Goal: Find specific fact: Find specific fact

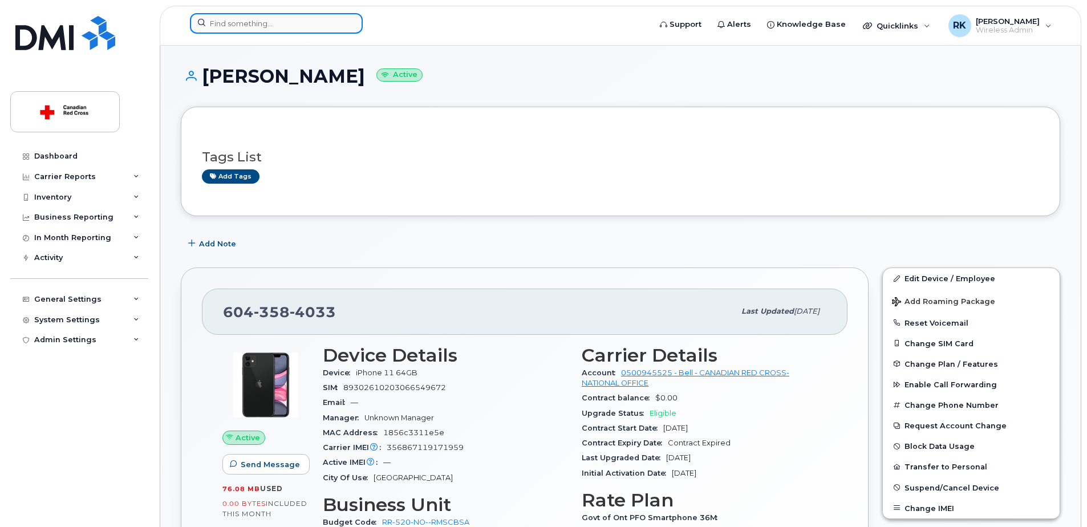
click at [236, 21] on input at bounding box center [276, 23] width 173 height 21
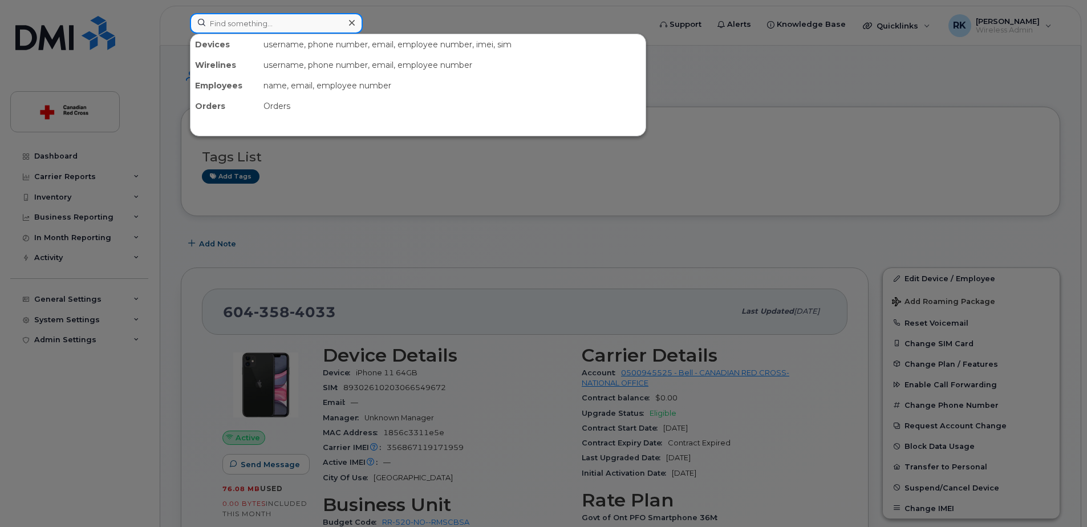
paste input "[PERSON_NAME]"
type input "[PERSON_NAME]"
click at [225, 26] on input at bounding box center [276, 23] width 173 height 21
paste input "[PERSON_NAME]"
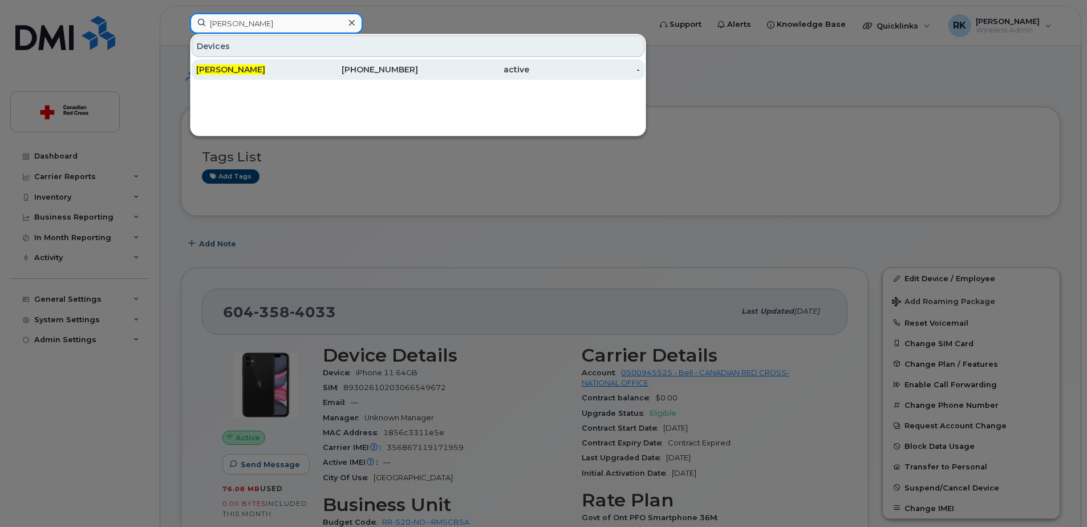
type input "[PERSON_NAME]"
click at [307, 63] on div "[PERSON_NAME]" at bounding box center [362, 69] width 111 height 21
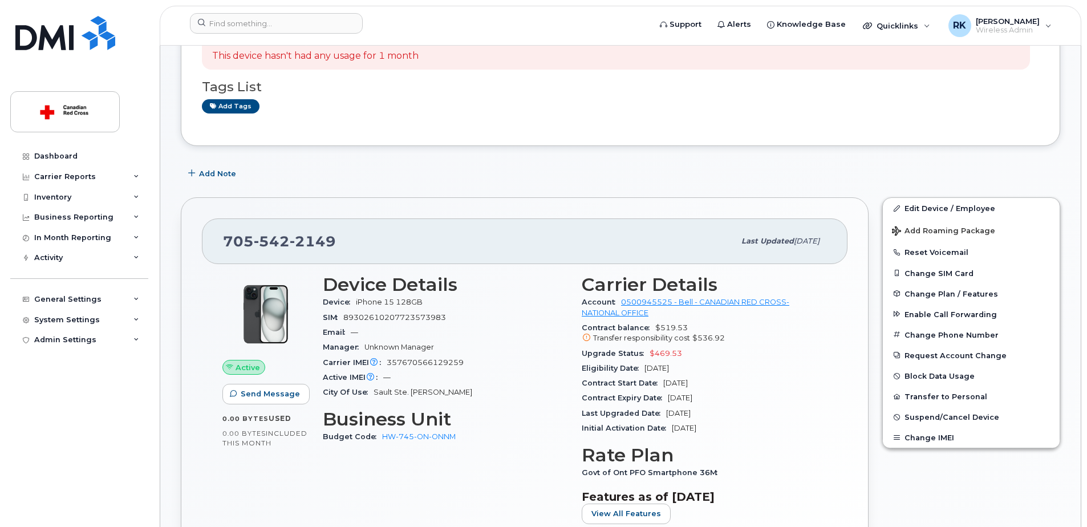
scroll to position [57, 0]
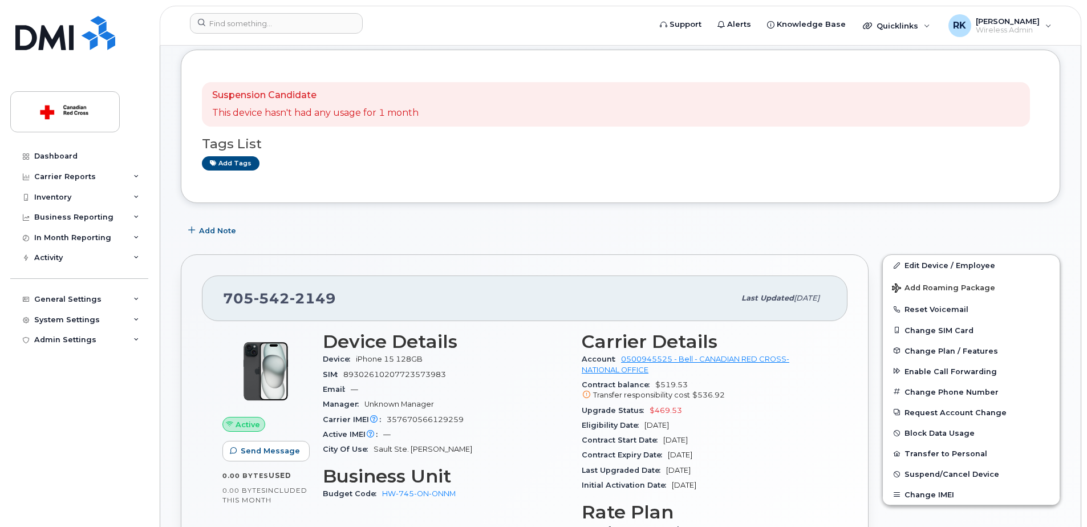
click at [290, 295] on span "542" at bounding box center [313, 298] width 46 height 17
copy span "[PHONE_NUMBER]"
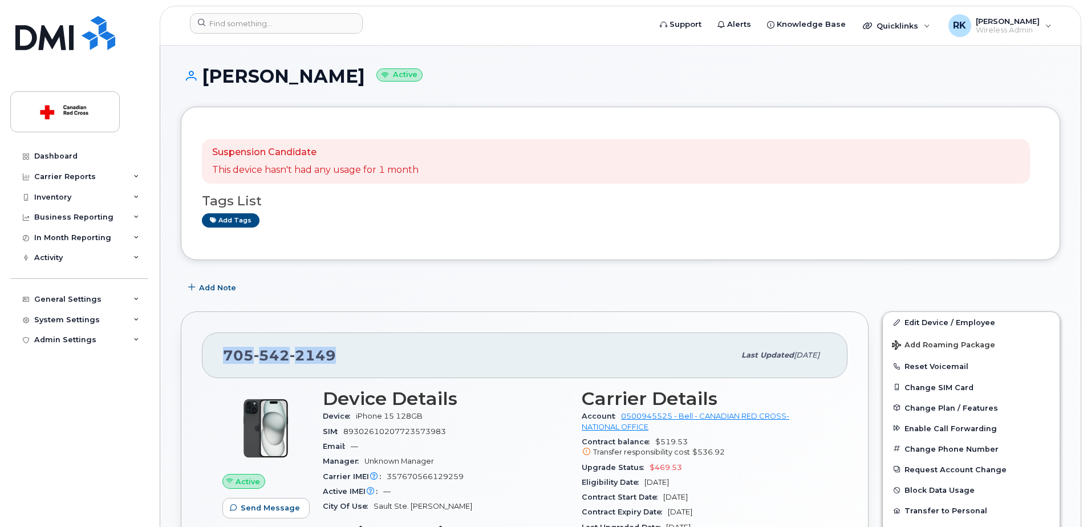
drag, startPoint x: 206, startPoint y: 76, endPoint x: 376, endPoint y: 75, distance: 170.5
click at [376, 75] on h1 "[PERSON_NAME] Active" at bounding box center [621, 76] width 880 height 20
copy h1 "[PERSON_NAME]"
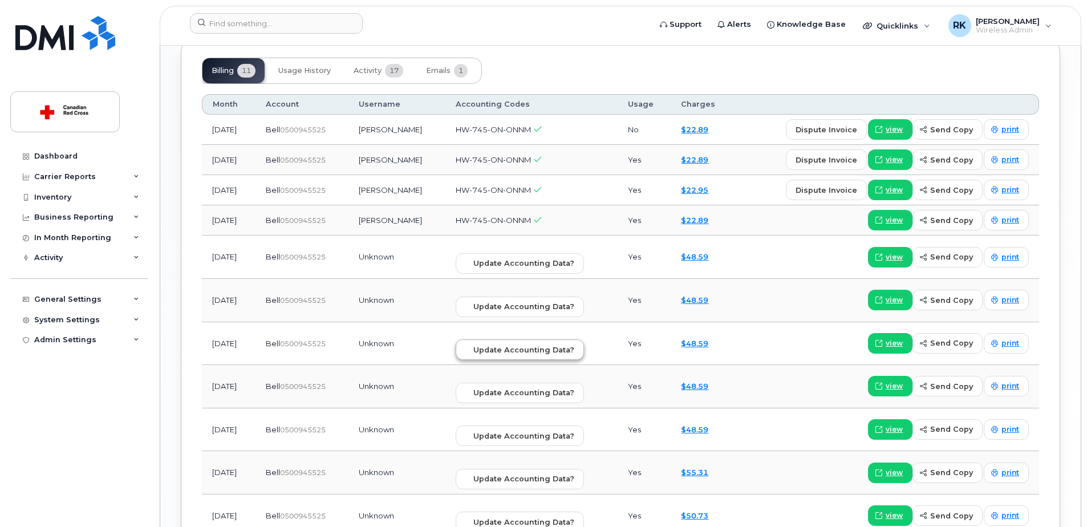
scroll to position [856, 0]
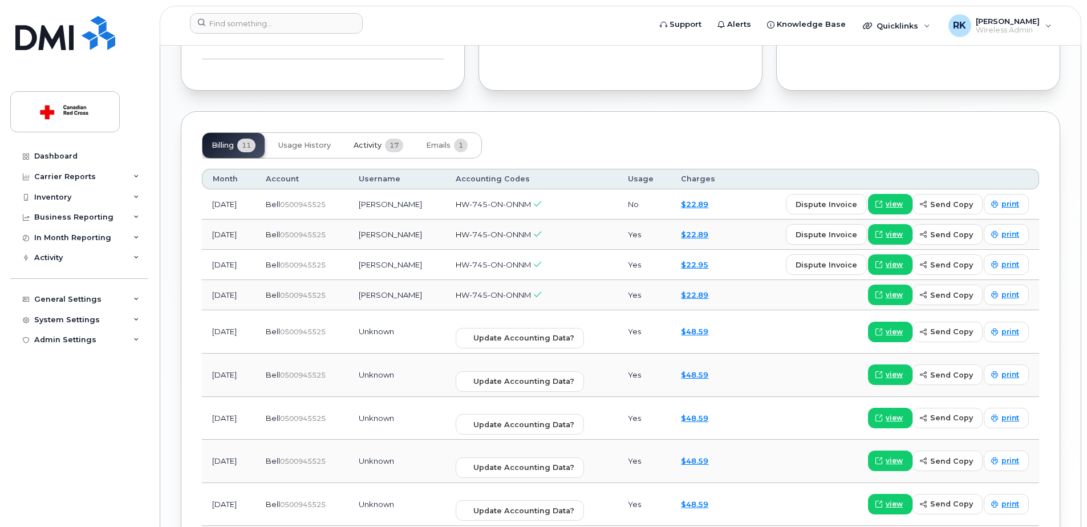
click at [370, 147] on span "Activity" at bounding box center [368, 145] width 28 height 9
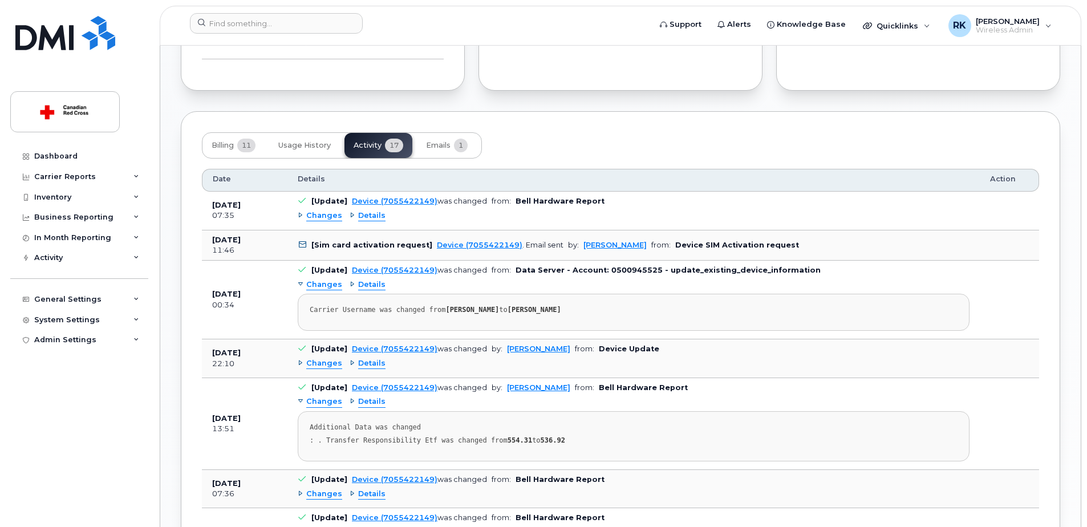
click at [675, 243] on b "Device SIM Activation request" at bounding box center [737, 245] width 124 height 9
click at [460, 243] on link "Device (7055422149)" at bounding box center [480, 245] width 86 height 9
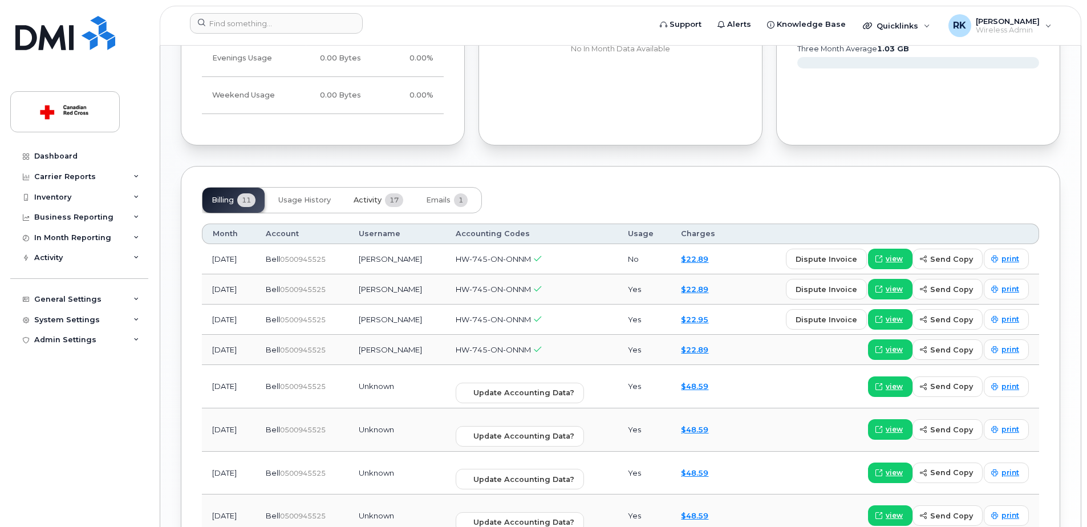
click at [376, 192] on button "Activity 17" at bounding box center [379, 200] width 68 height 25
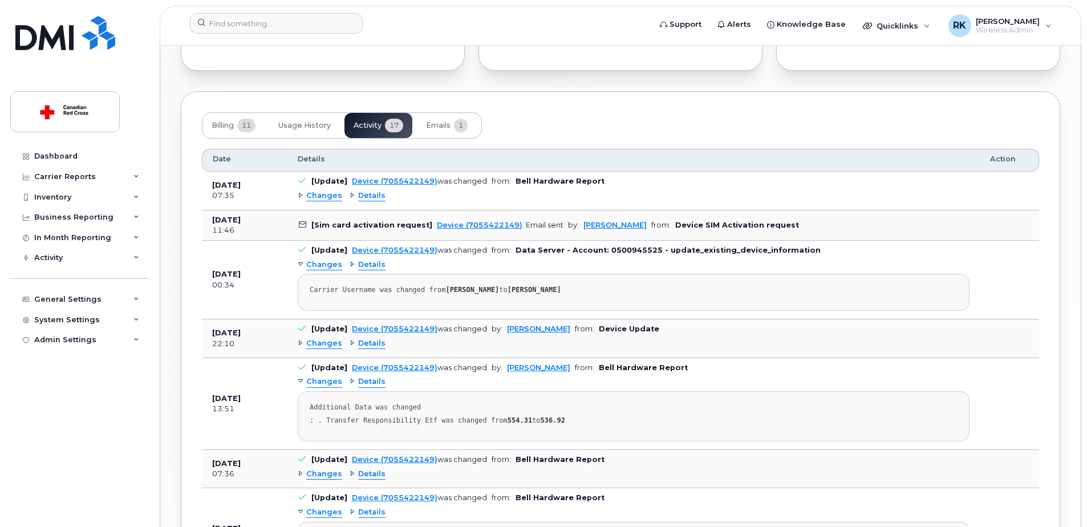
scroll to position [915, 0]
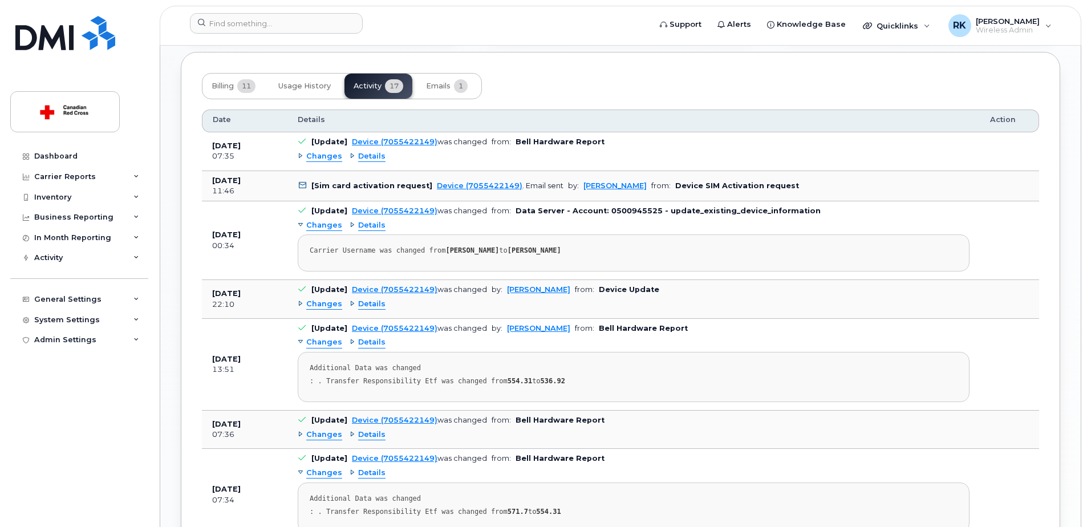
click at [552, 185] on div "Device (7055422149) . Email sent" at bounding box center [500, 185] width 127 height 9
click at [612, 188] on link "[PERSON_NAME]" at bounding box center [614, 185] width 63 height 9
click at [713, 185] on b "Device SIM Activation request" at bounding box center [737, 185] width 124 height 9
click at [772, 187] on td "[Sim card activation request] Device (7055422149) . Email sent by: Reza Khorram…" at bounding box center [633, 186] width 692 height 31
click at [698, 189] on b "Device SIM Activation request" at bounding box center [737, 185] width 124 height 9
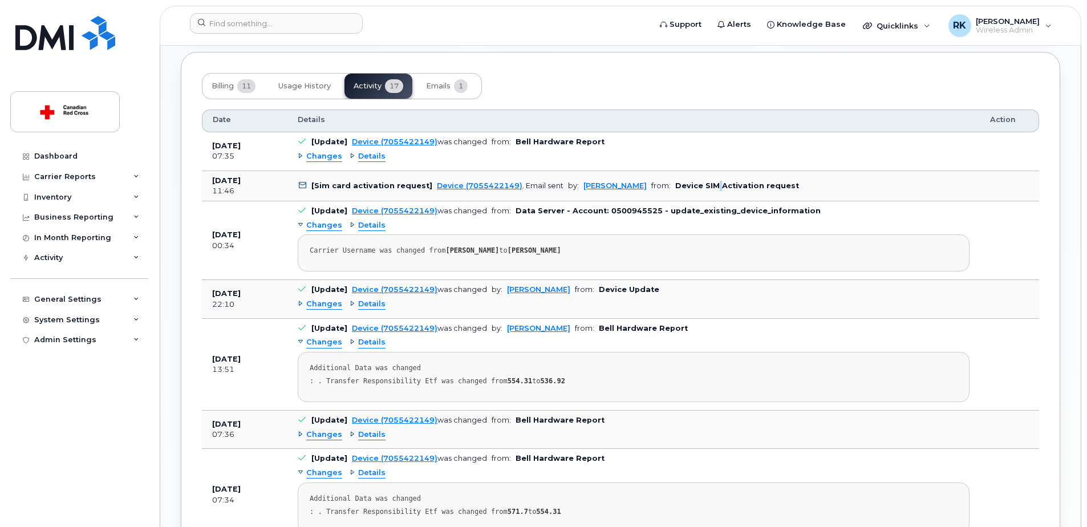
click at [698, 189] on b "Device SIM Activation request" at bounding box center [737, 185] width 124 height 9
click at [698, 190] on td "[Sim card activation request] Device (7055422149) . Email sent by: Reza Khorram…" at bounding box center [633, 186] width 692 height 31
drag, startPoint x: 698, startPoint y: 190, endPoint x: 726, endPoint y: 200, distance: 29.2
click at [726, 200] on td "[Sim card activation request] Device (7055422149) . Email sent by: Reza Khorram…" at bounding box center [633, 186] width 692 height 31
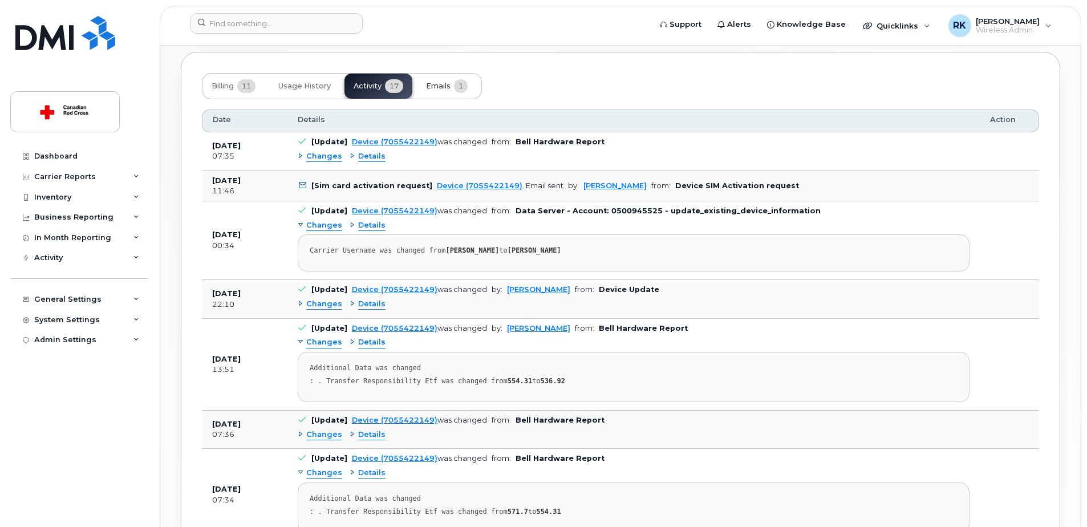
click at [440, 85] on span "Emails" at bounding box center [438, 86] width 25 height 9
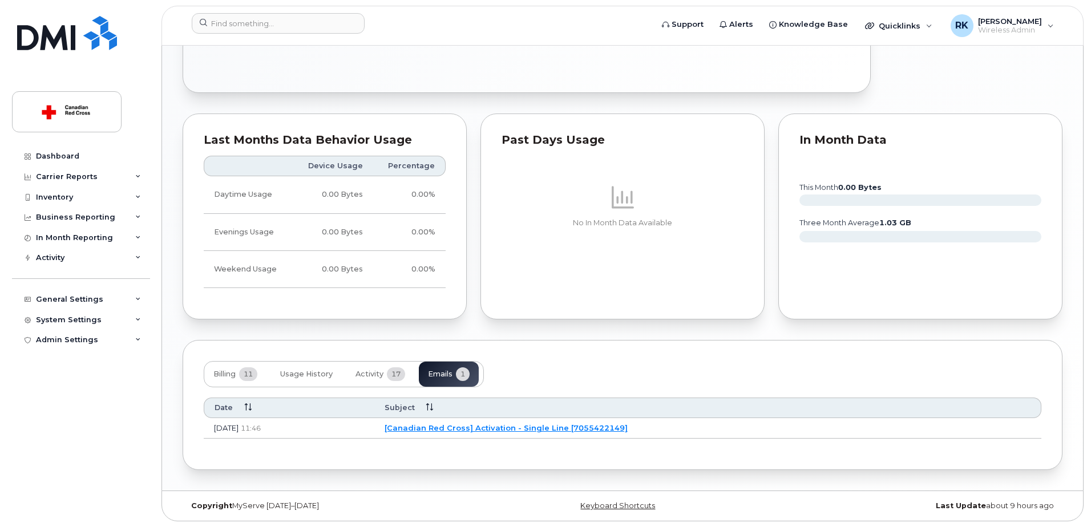
scroll to position [627, 0]
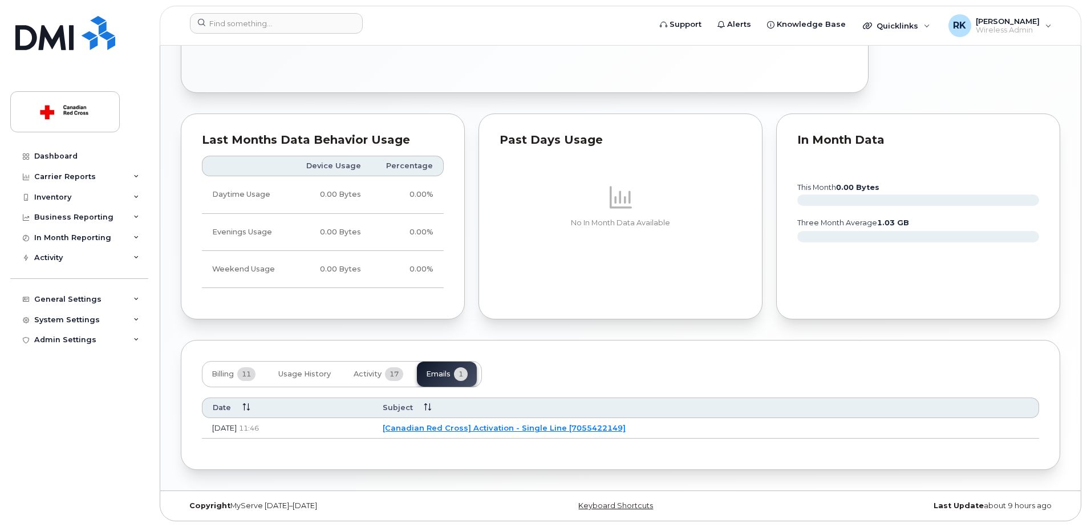
click at [582, 426] on link "[Canadian Red Cross] Activation - Single Line [7055422149]" at bounding box center [504, 427] width 243 height 9
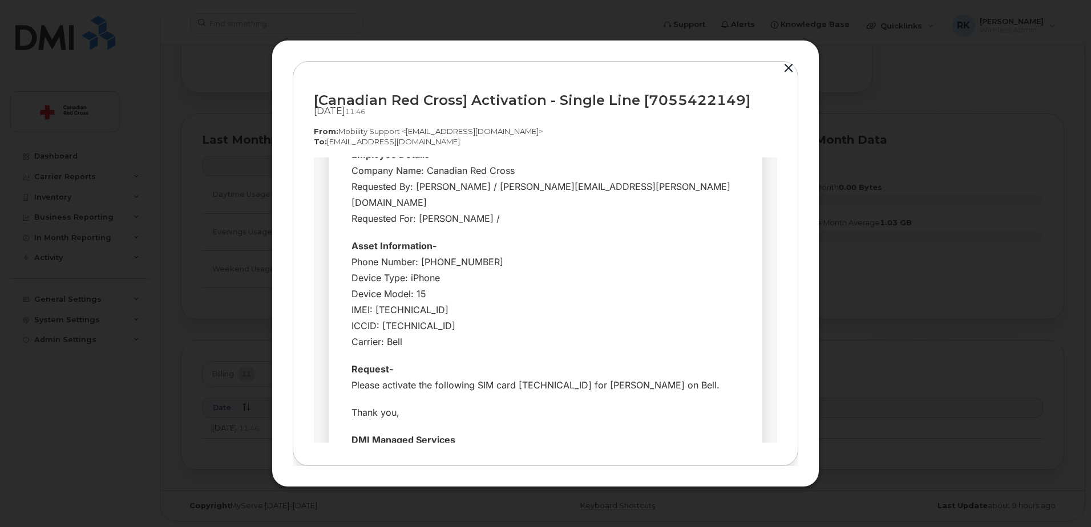
scroll to position [171, 0]
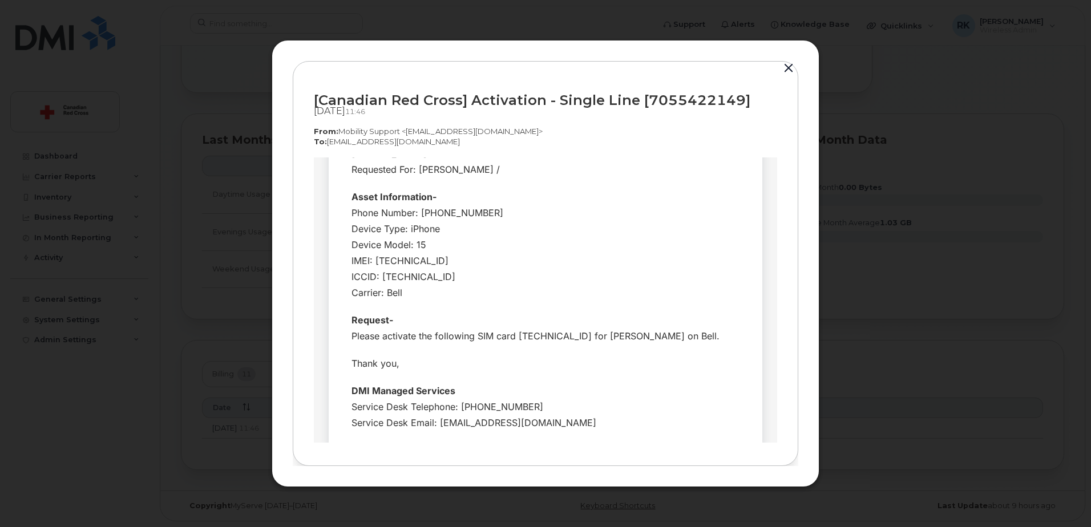
click at [542, 318] on div "Request- Please activate the following SIM card 89302610207414485828 for Amanda…" at bounding box center [545, 327] width 388 height 32
copy div "89302610207414485828"
click at [440, 352] on td "Thank you," at bounding box center [545, 362] width 416 height 27
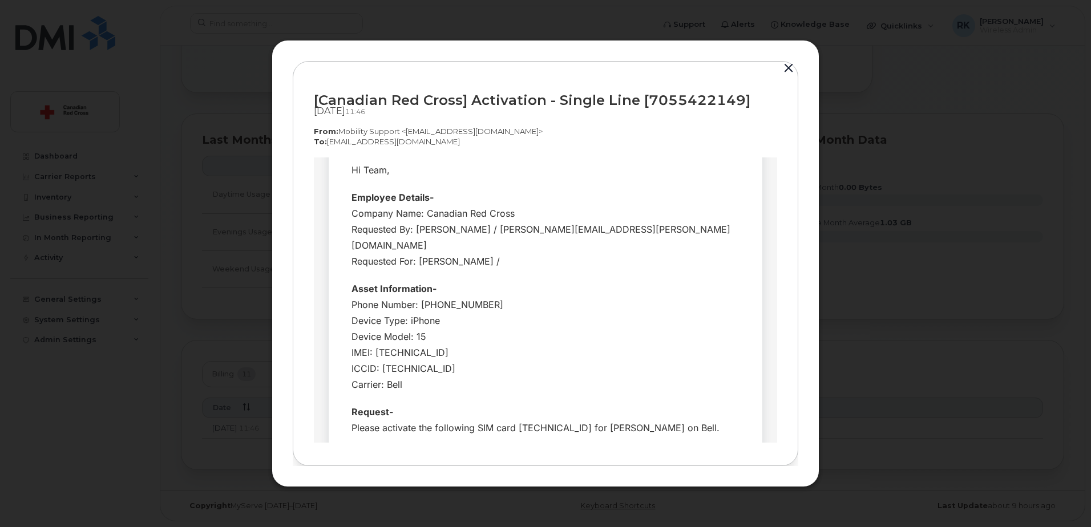
scroll to position [86, 0]
